Goal: Task Accomplishment & Management: Manage account settings

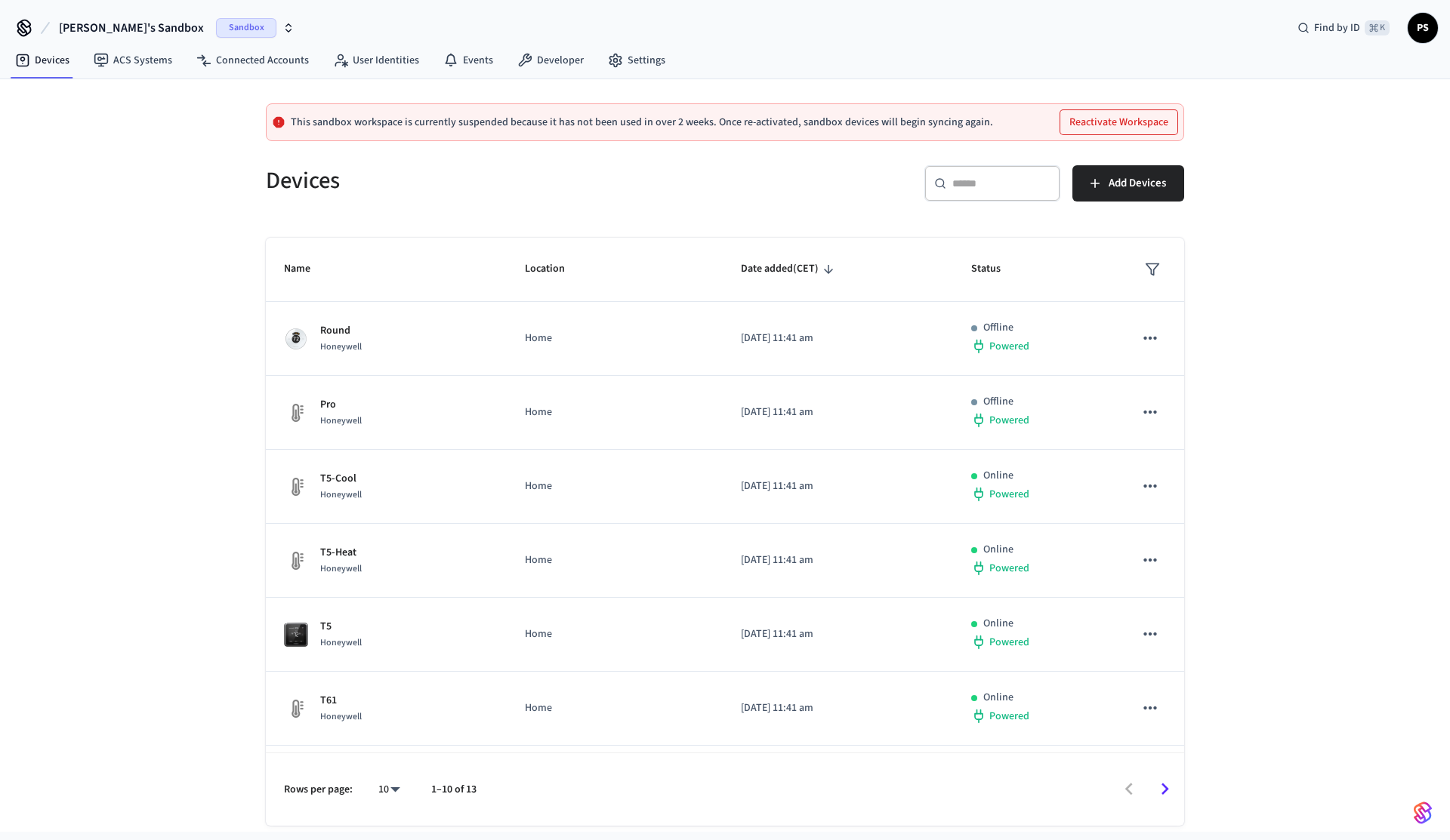
click at [144, 38] on button "[PERSON_NAME]'s Sandbox Sandbox" at bounding box center [176, 28] width 245 height 32
type input "***"
click at [76, 106] on div "[PERSON_NAME]'s Test Prod Workspace Production" at bounding box center [129, 98] width 207 height 20
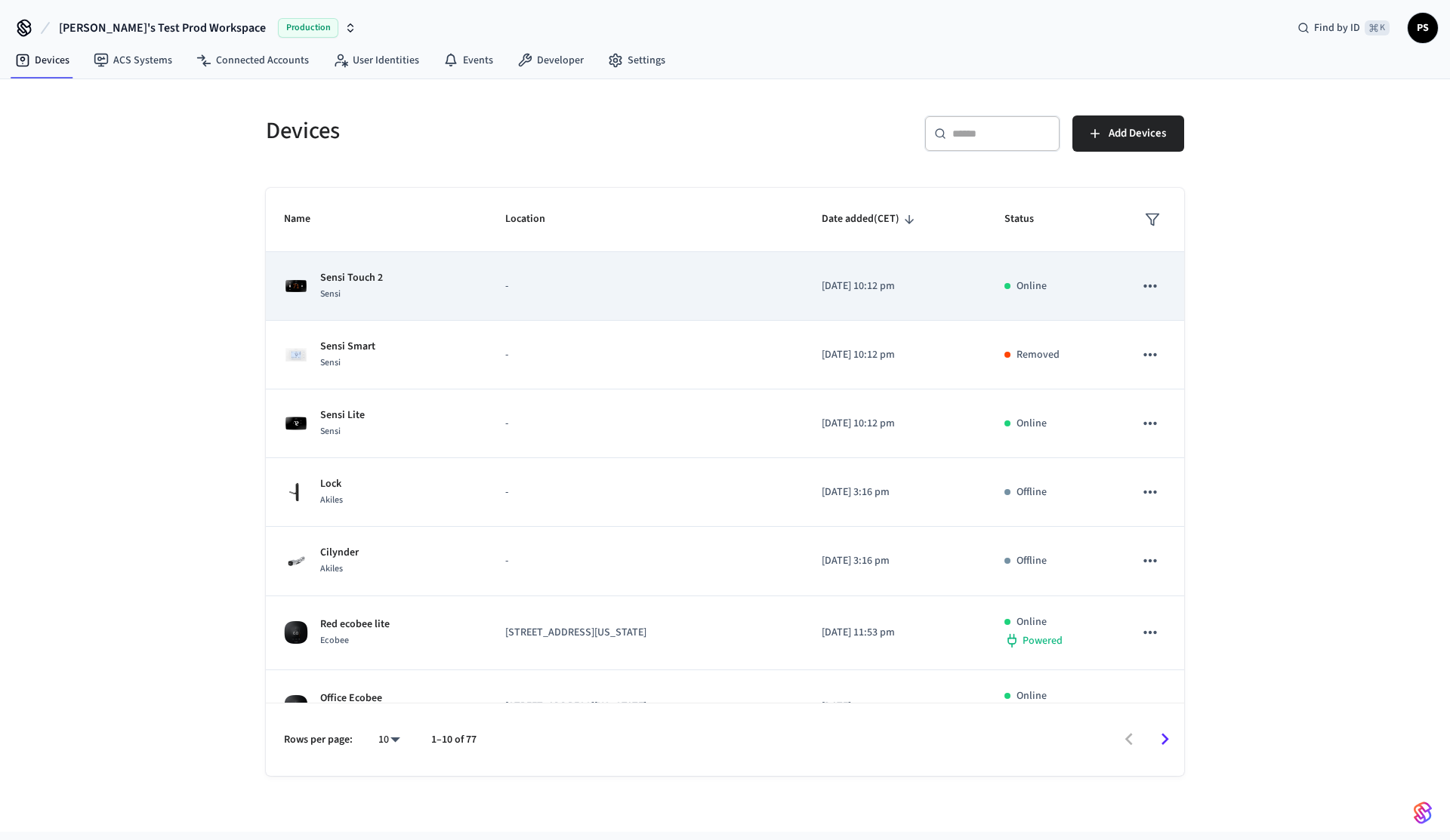
click at [365, 301] on div "Sensi" at bounding box center [351, 294] width 63 height 16
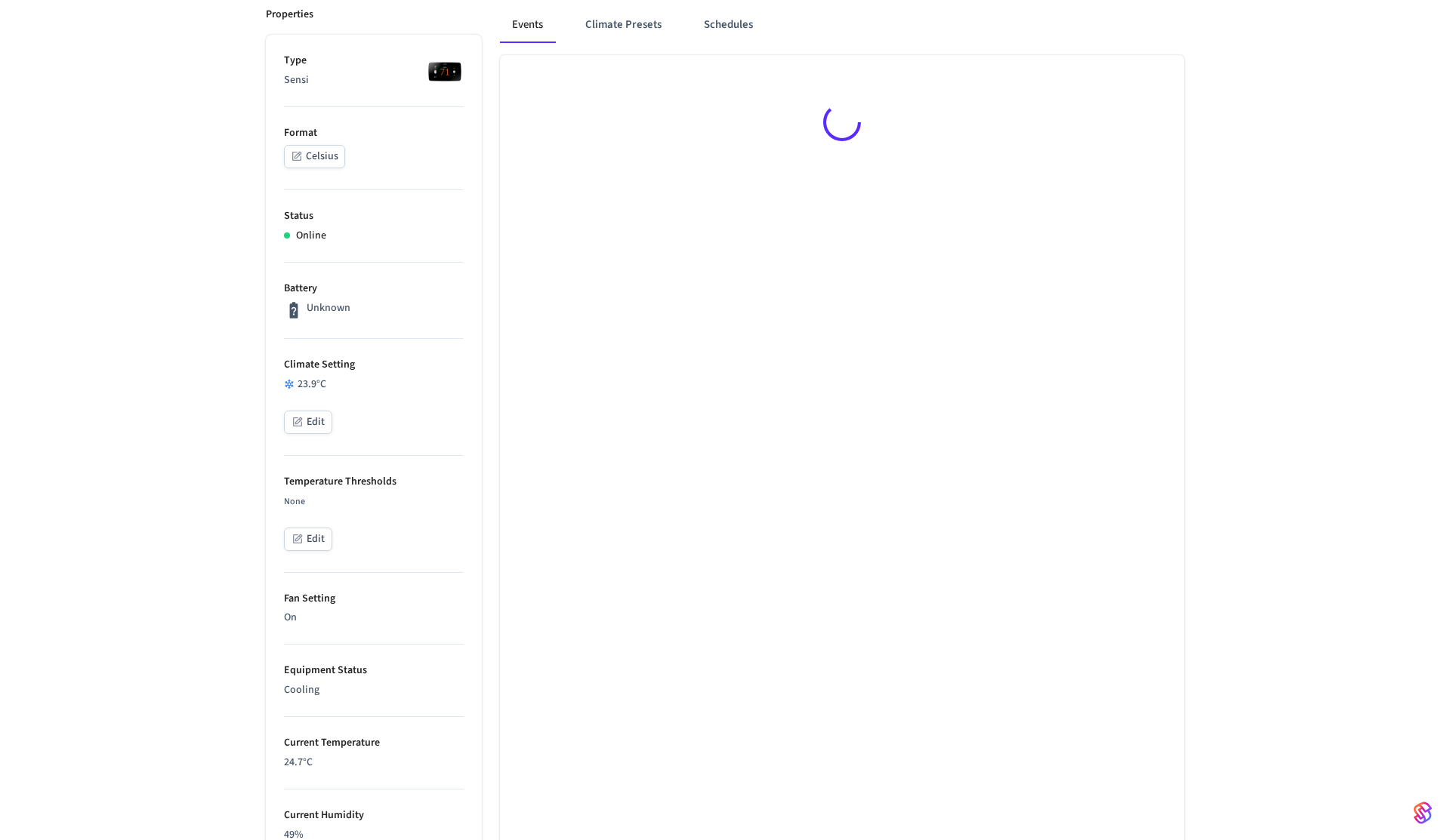
scroll to position [642, 0]
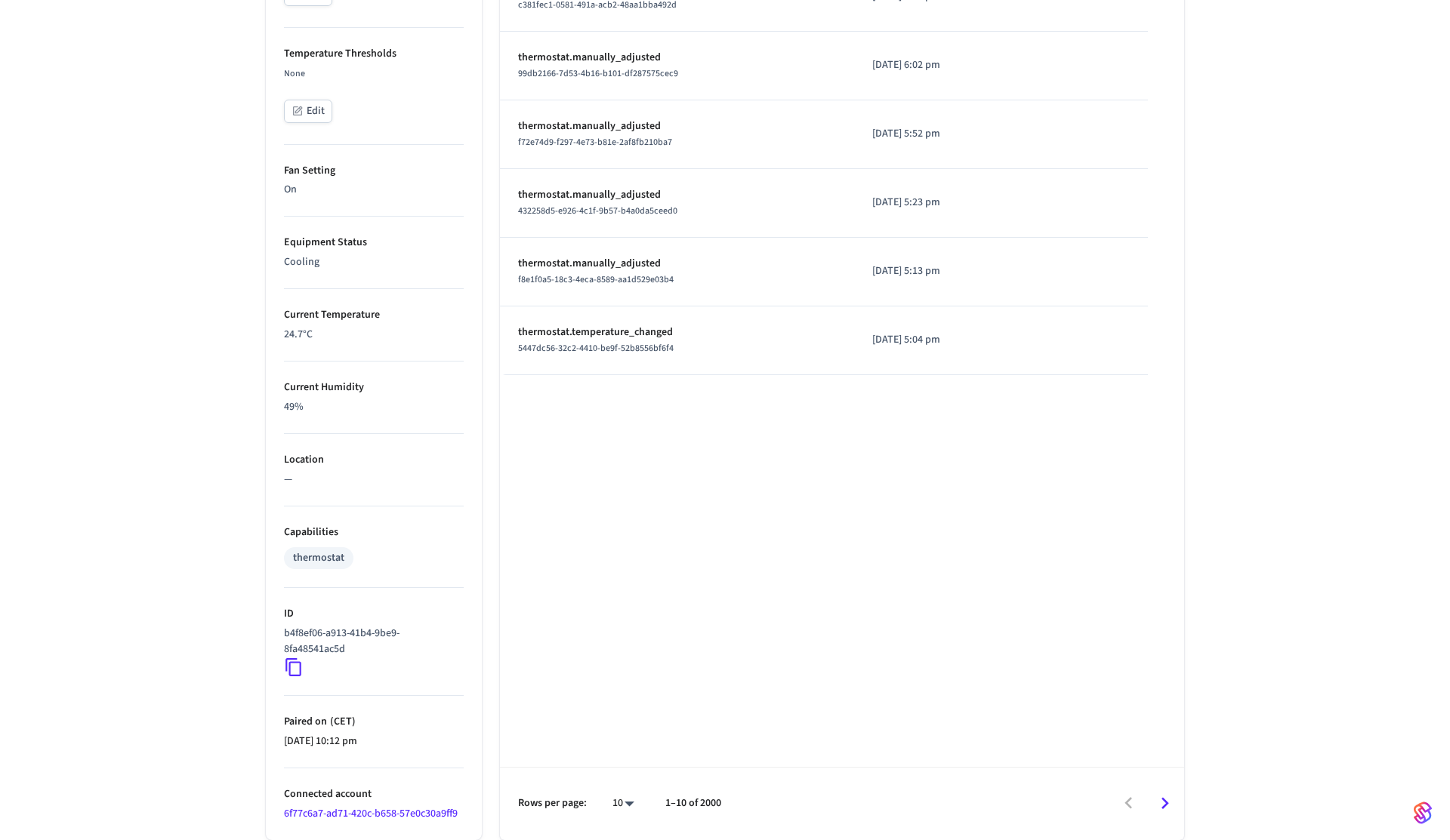
click at [288, 669] on icon at bounding box center [293, 667] width 16 height 18
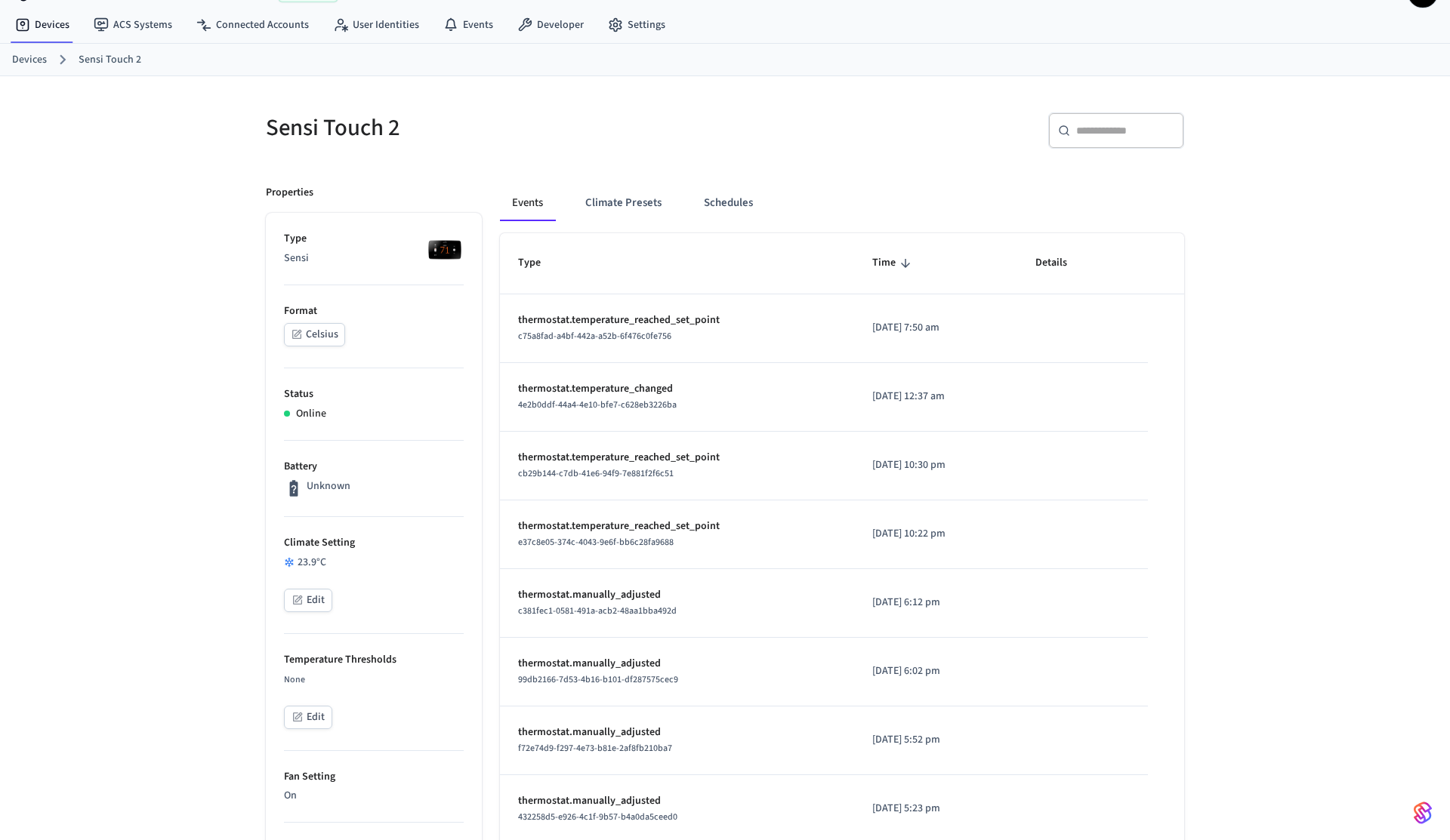
scroll to position [0, 0]
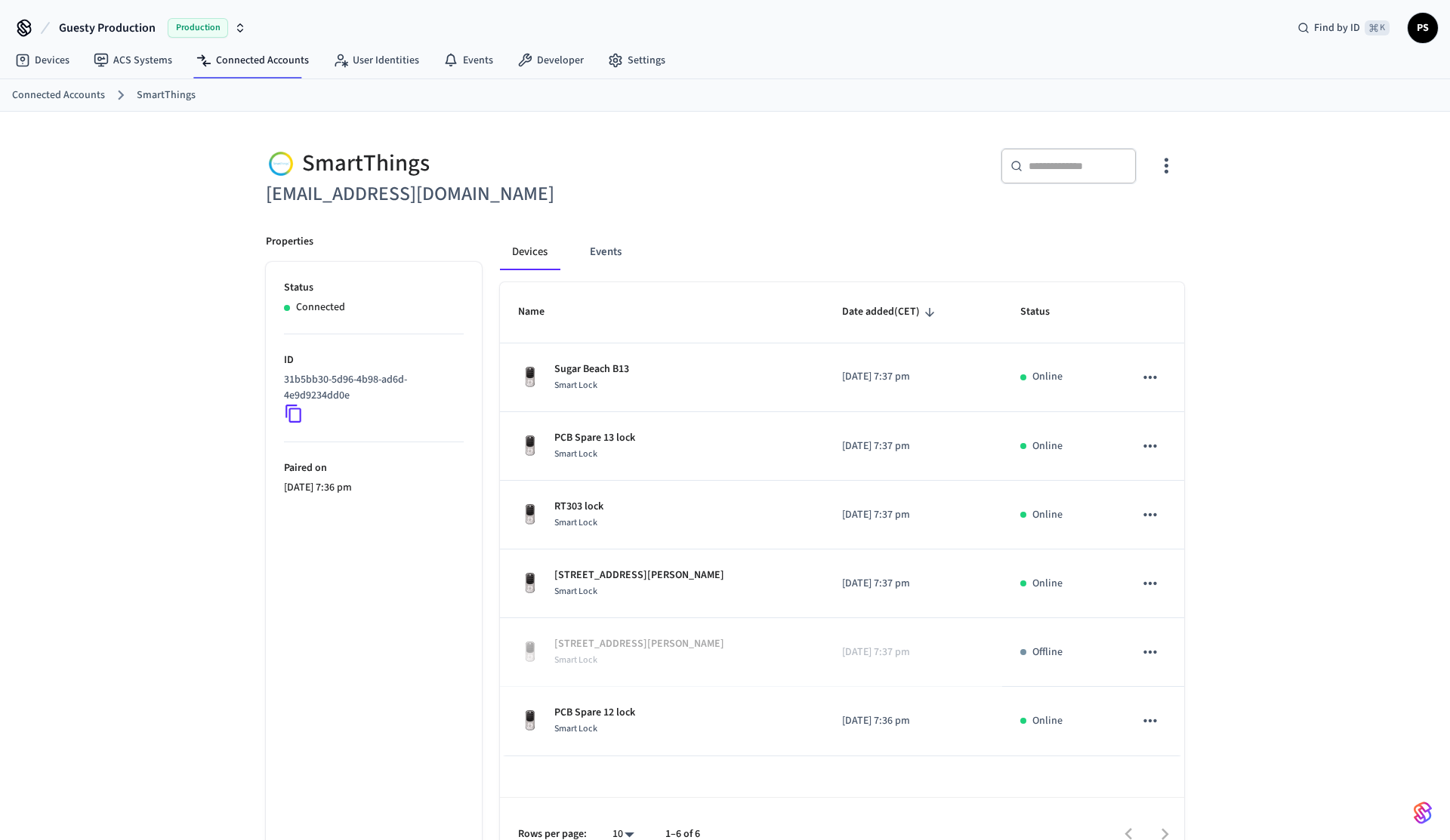
click at [295, 419] on icon at bounding box center [294, 414] width 20 height 20
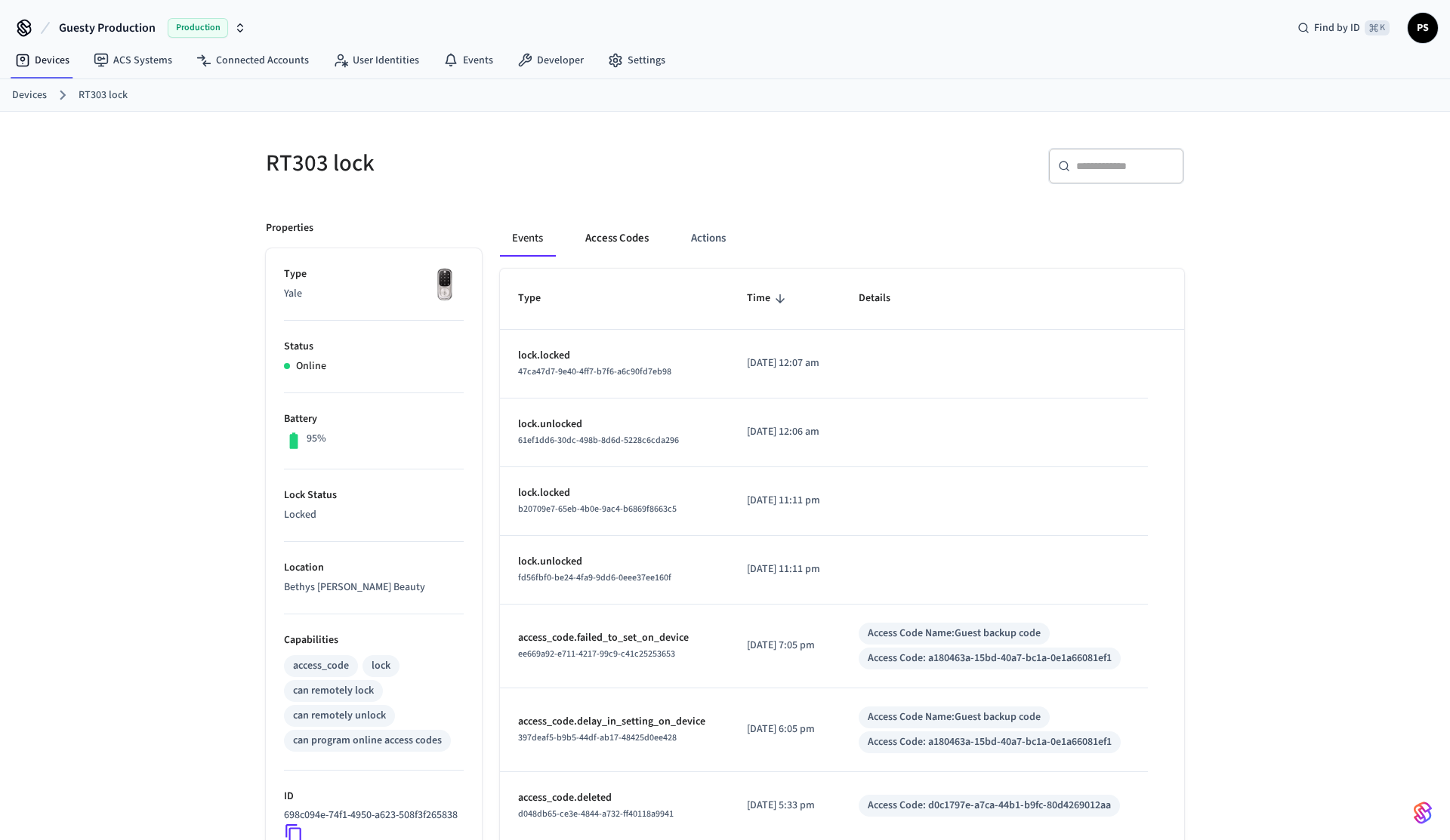
click at [635, 245] on button "Access Codes" at bounding box center [617, 238] width 88 height 36
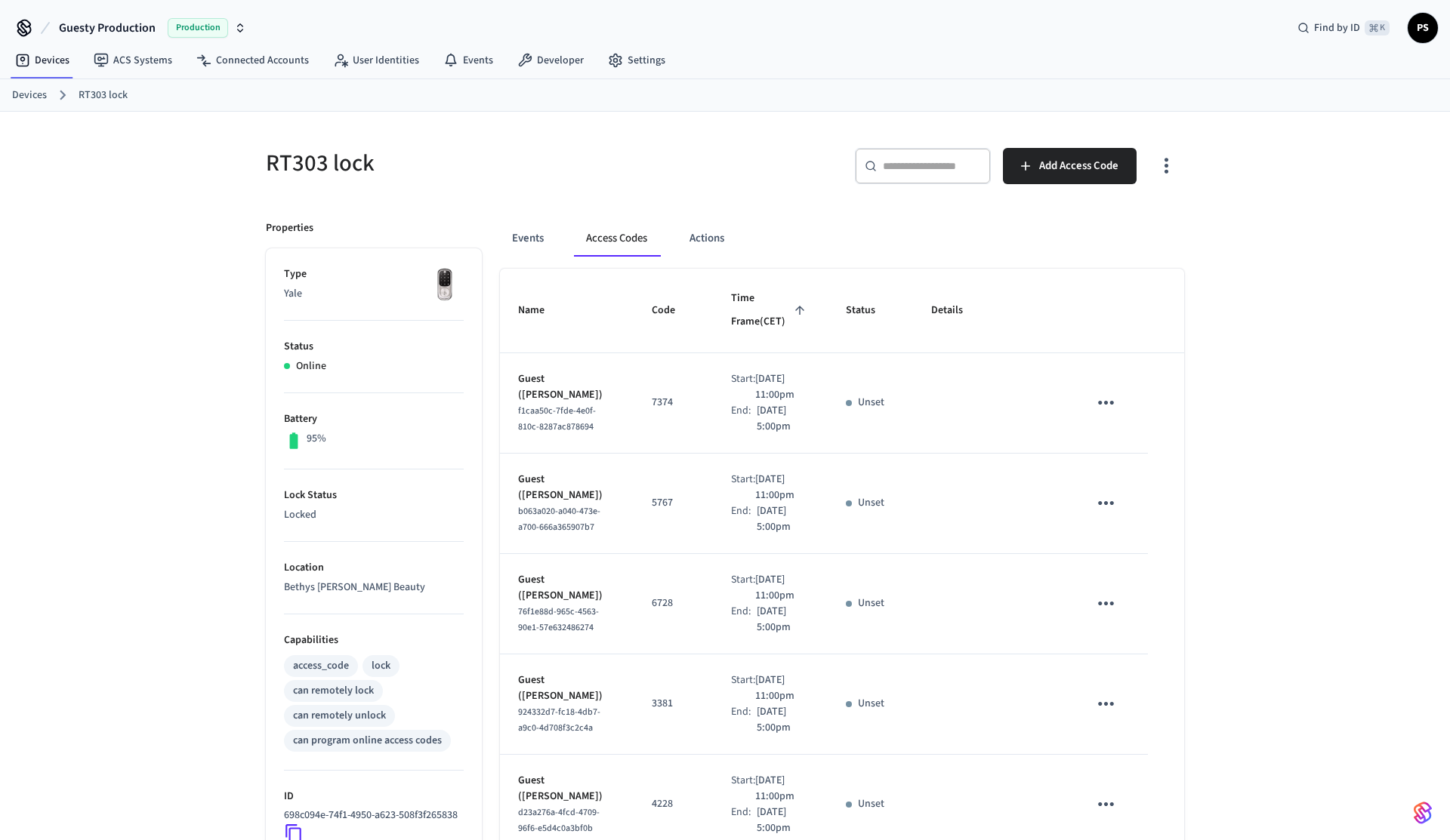
click at [1164, 168] on icon "button" at bounding box center [1166, 165] width 23 height 23
click at [1096, 219] on li "Show unmanaged access codes on device" at bounding box center [1069, 228] width 212 height 40
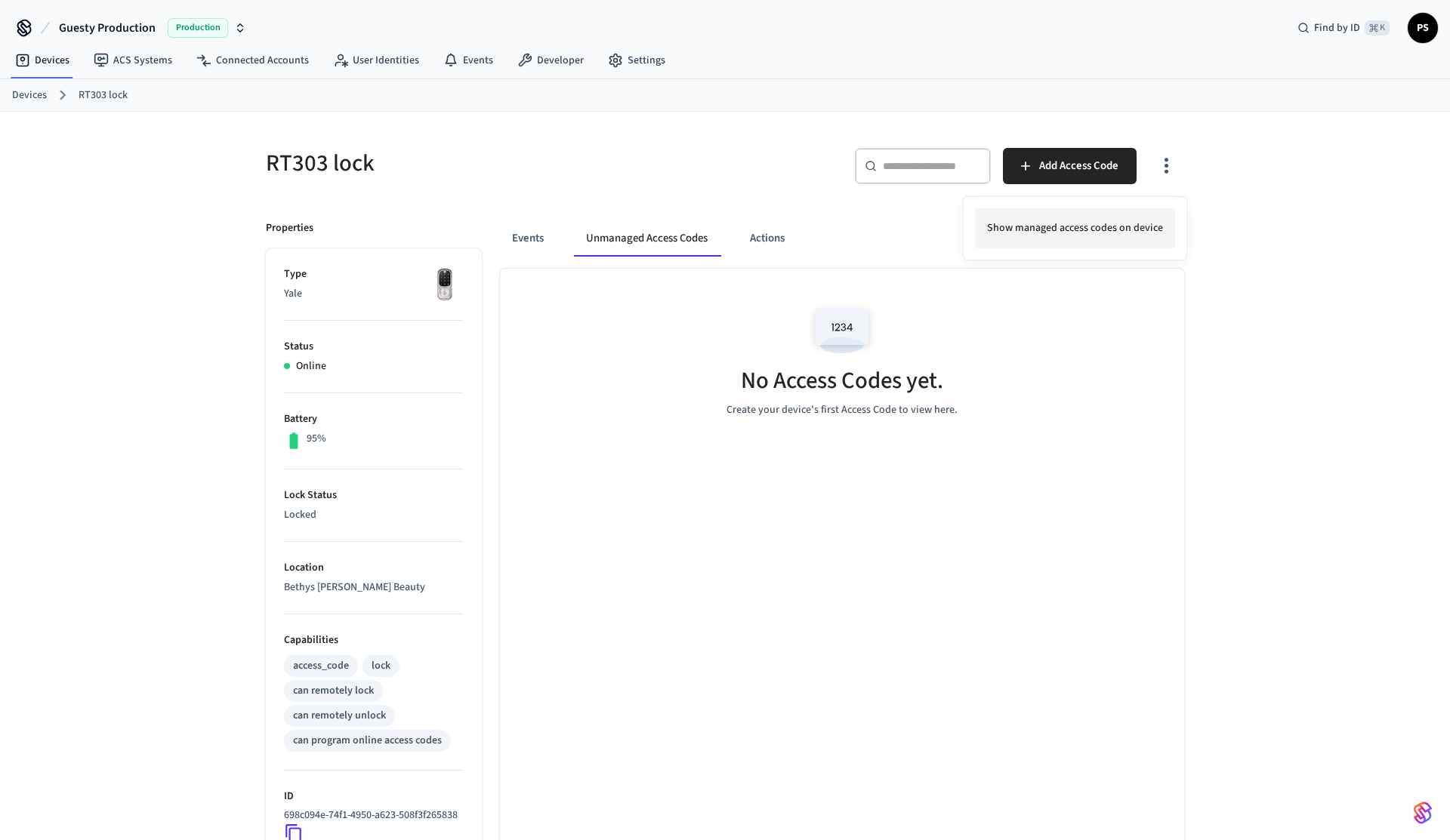
click at [1096, 219] on li "Show managed access codes on device" at bounding box center [1075, 228] width 200 height 40
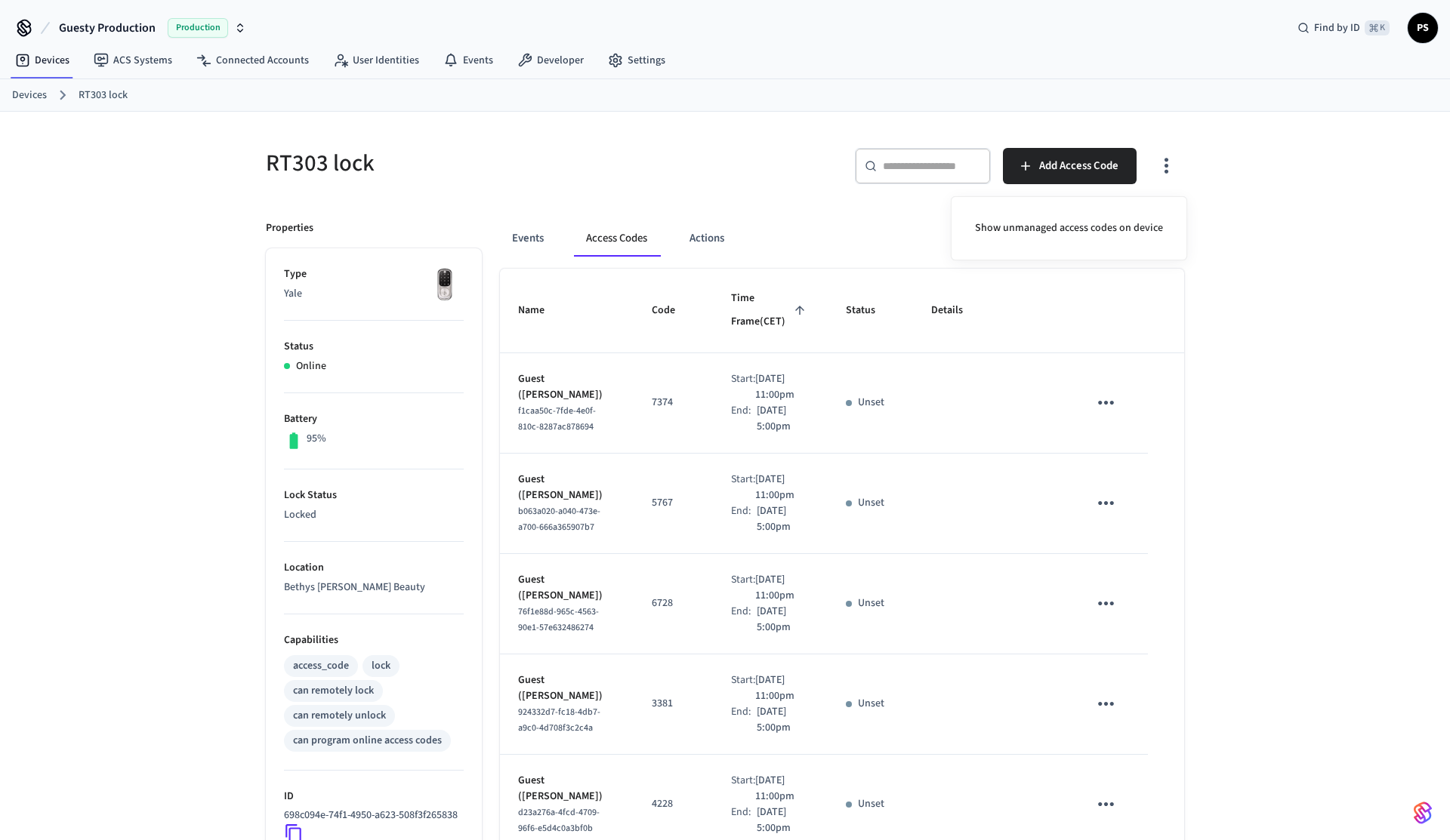
click at [685, 406] on div at bounding box center [725, 420] width 1450 height 840
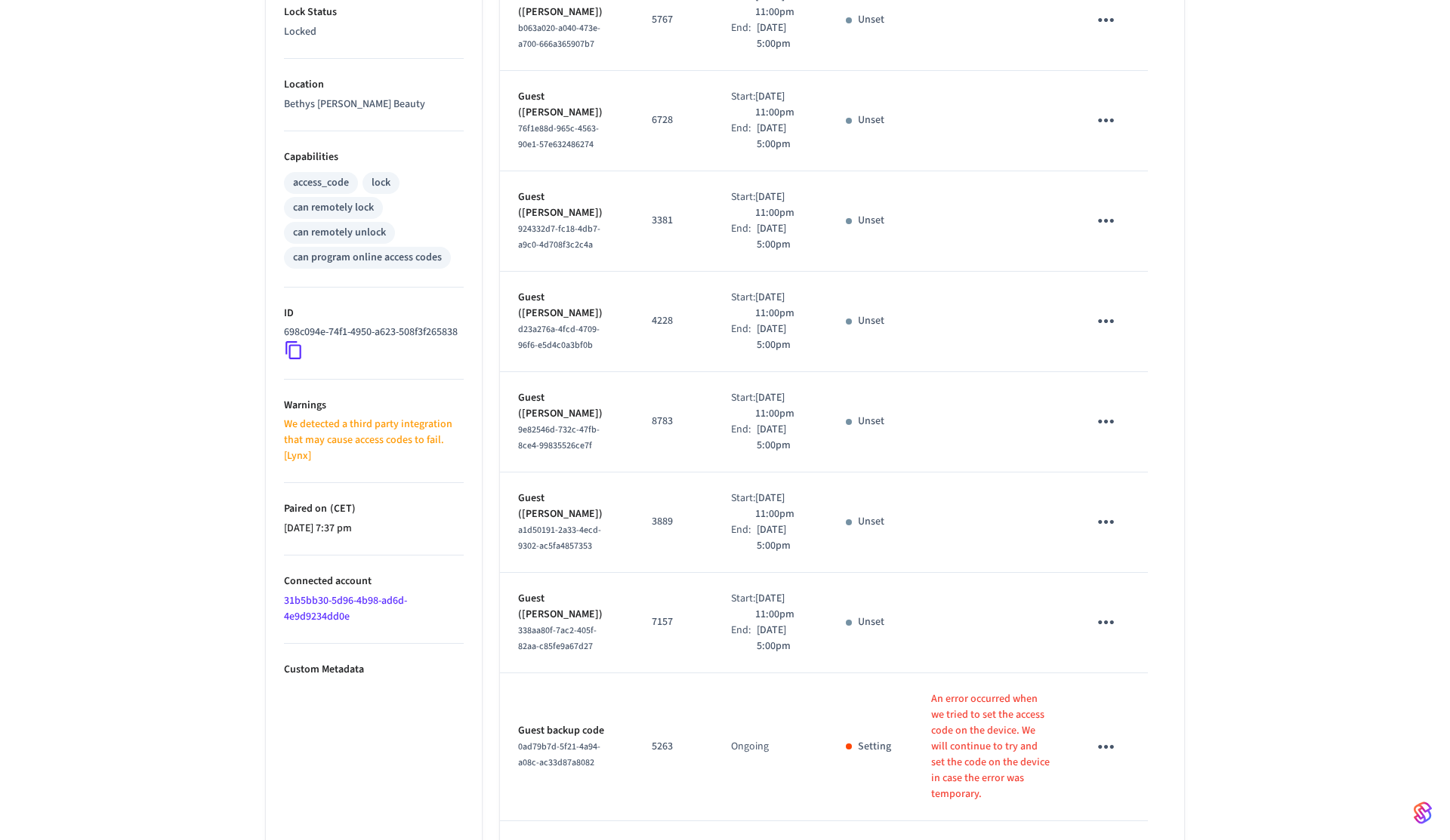
scroll to position [565, 0]
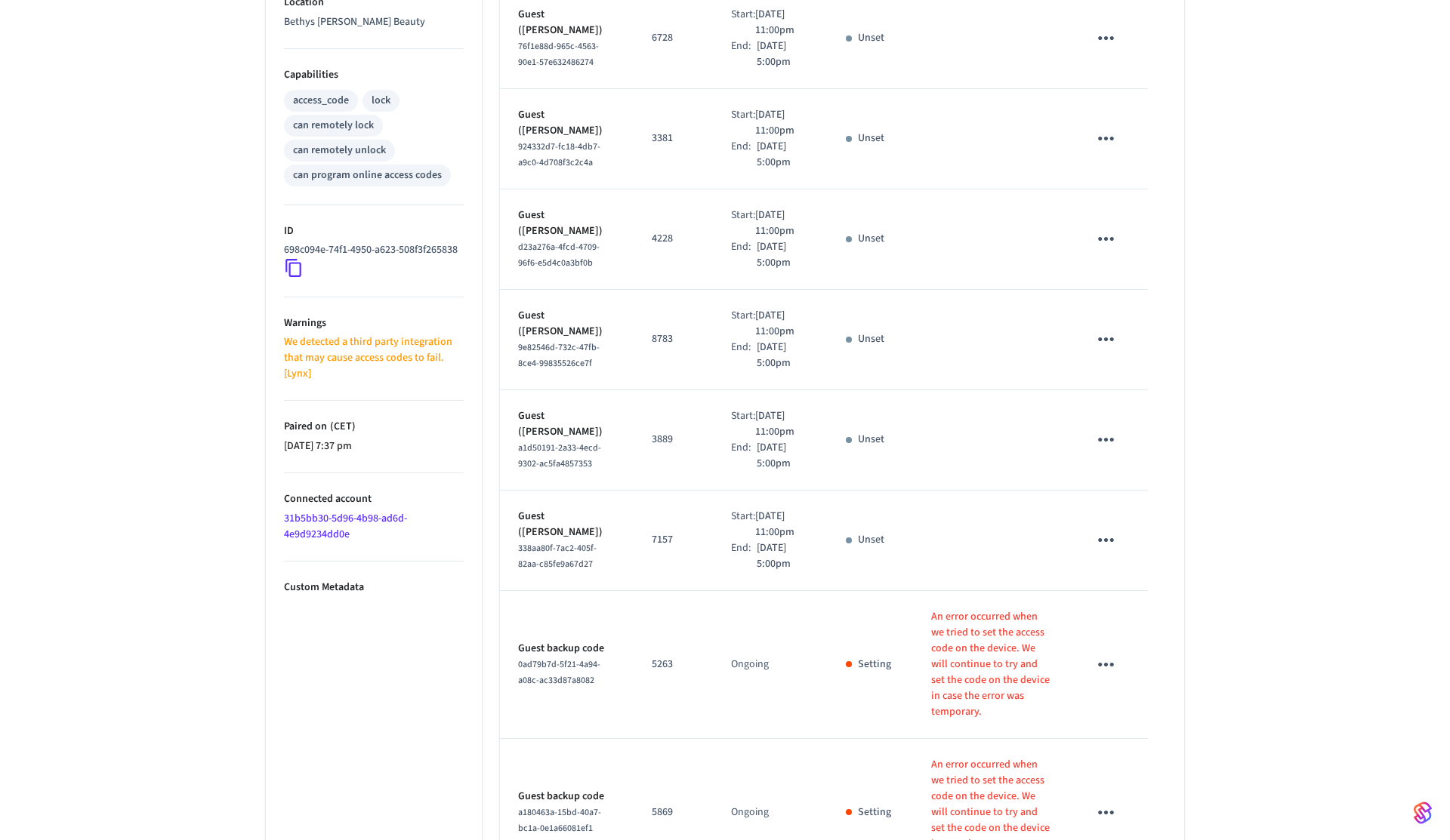
click at [342, 369] on p "We detected a third party integration that may cause access codes to fail. [Lyn…" at bounding box center [373, 358] width 179 height 48
